Goal: Task Accomplishment & Management: Use online tool/utility

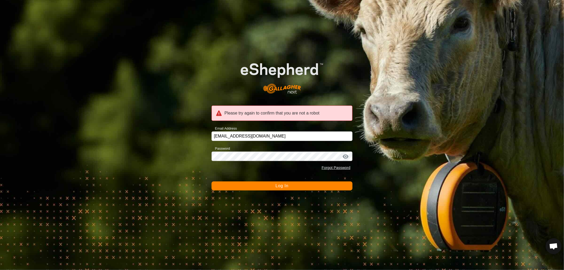
click at [283, 185] on span "Log In" at bounding box center [282, 186] width 13 height 4
click at [282, 187] on span "Log In" at bounding box center [282, 186] width 13 height 4
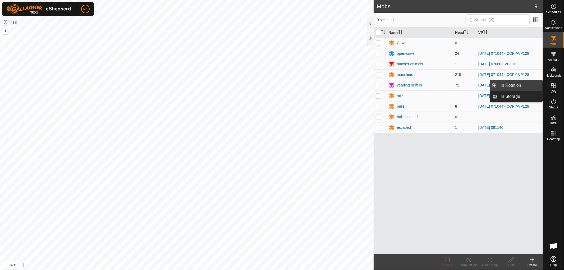
click at [516, 85] on link "In Rotation" at bounding box center [520, 85] width 45 height 11
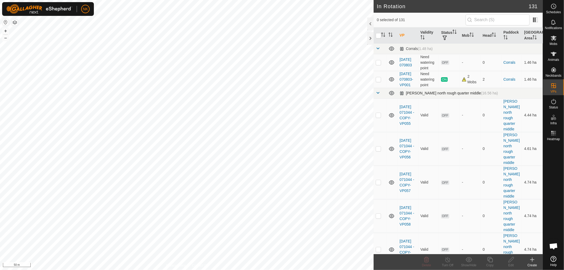
click at [376, 96] on link at bounding box center [378, 93] width 4 height 4
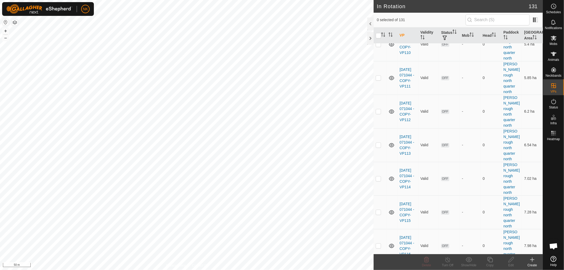
scroll to position [1986, 0]
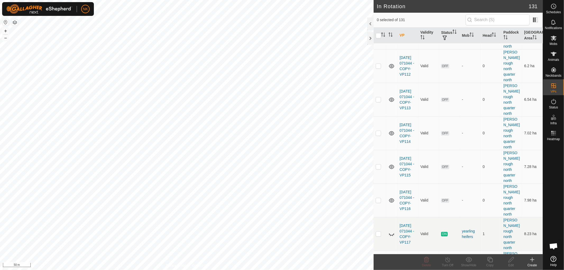
checkbox input "true"
click at [490, 262] on icon at bounding box center [490, 260] width 7 height 6
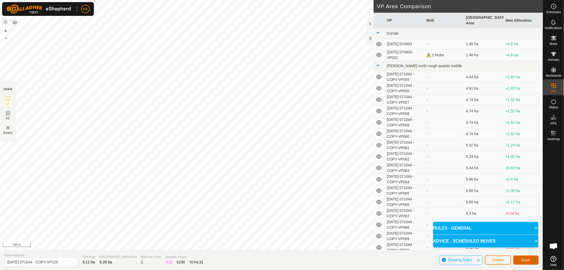
click at [524, 257] on button "Save" at bounding box center [526, 260] width 25 height 9
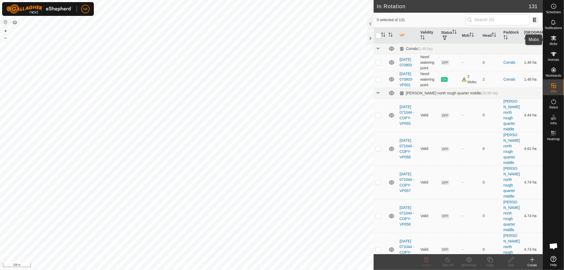
drag, startPoint x: 554, startPoint y: 41, endPoint x: 543, endPoint y: 46, distance: 11.7
click at [554, 41] on es-mob-svg-icon at bounding box center [554, 38] width 10 height 8
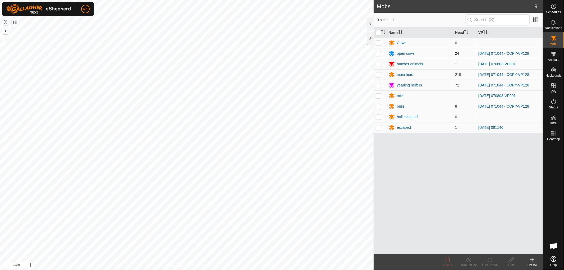
click at [376, 55] on p-checkbox at bounding box center [378, 53] width 5 height 4
checkbox input "true"
click at [377, 76] on p-checkbox at bounding box center [378, 74] width 5 height 4
checkbox input "true"
click at [378, 87] on p-checkbox at bounding box center [378, 85] width 5 height 4
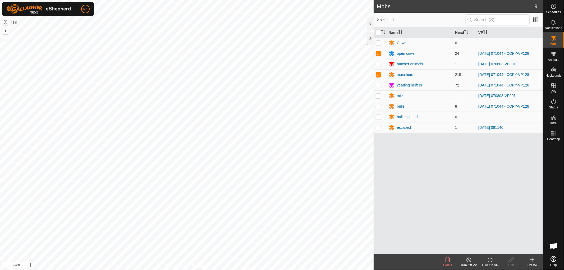
checkbox input "true"
click at [379, 106] on p-checkbox at bounding box center [378, 106] width 5 height 4
checkbox input "true"
click at [488, 260] on icon at bounding box center [490, 260] width 7 height 6
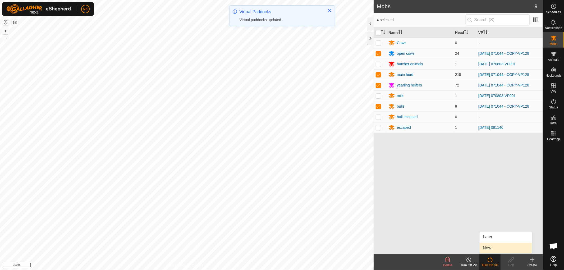
click at [489, 248] on link "Now" at bounding box center [506, 248] width 52 height 11
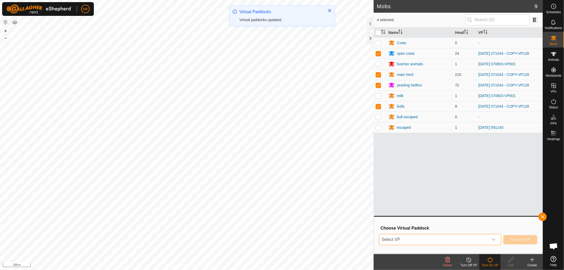
click at [445, 238] on span "Select VP" at bounding box center [434, 239] width 109 height 11
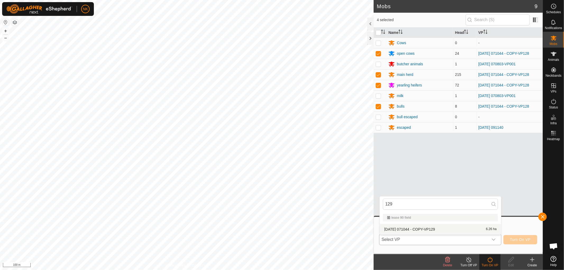
type input "129"
click at [427, 229] on li "[DATE] 071044 - COPY-VP129 6.26 ha" at bounding box center [440, 229] width 121 height 11
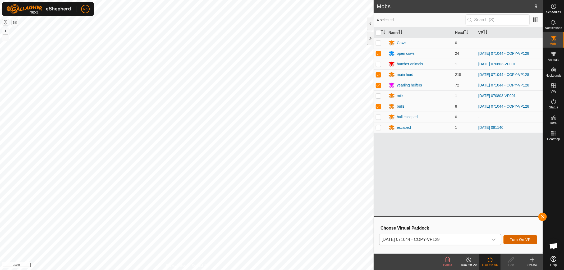
click at [524, 240] on span "Turn On VP" at bounding box center [520, 240] width 21 height 4
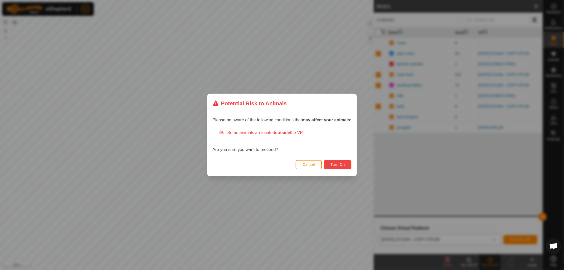
click at [335, 165] on span "Turn On" at bounding box center [338, 164] width 14 height 4
